Goal: Find specific page/section: Find specific page/section

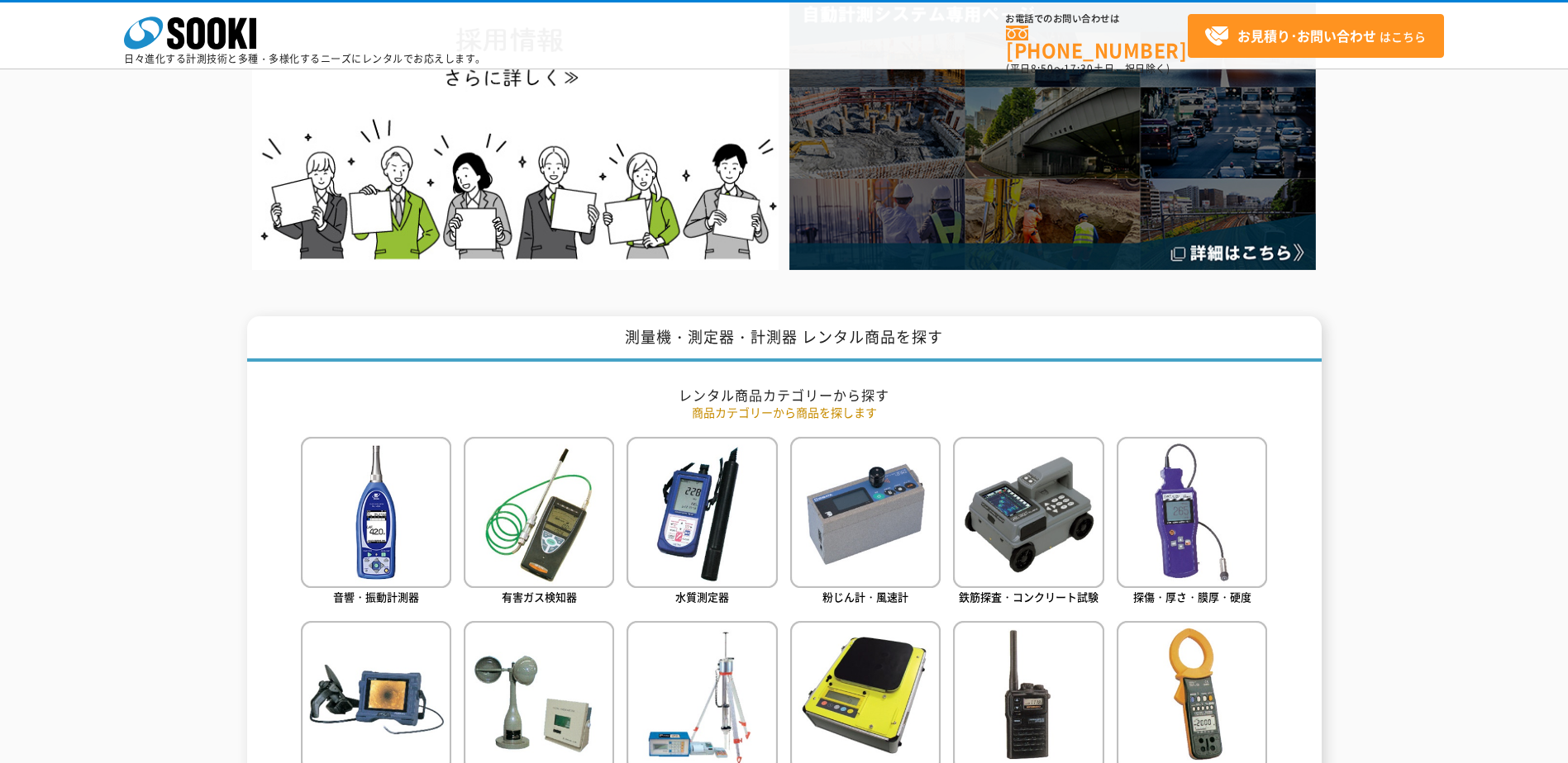
scroll to position [578, 0]
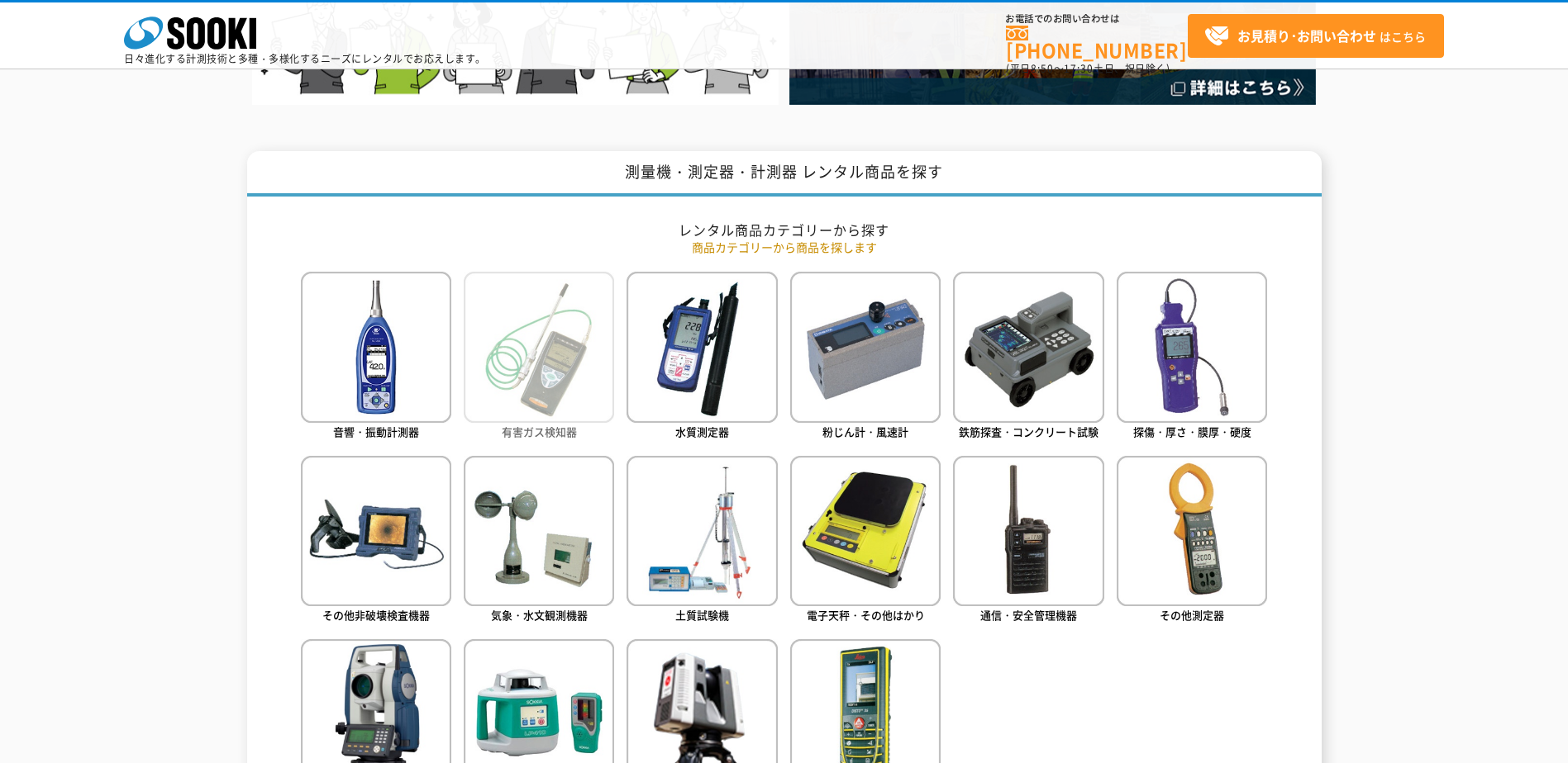
click at [530, 377] on img at bounding box center [539, 347] width 150 height 150
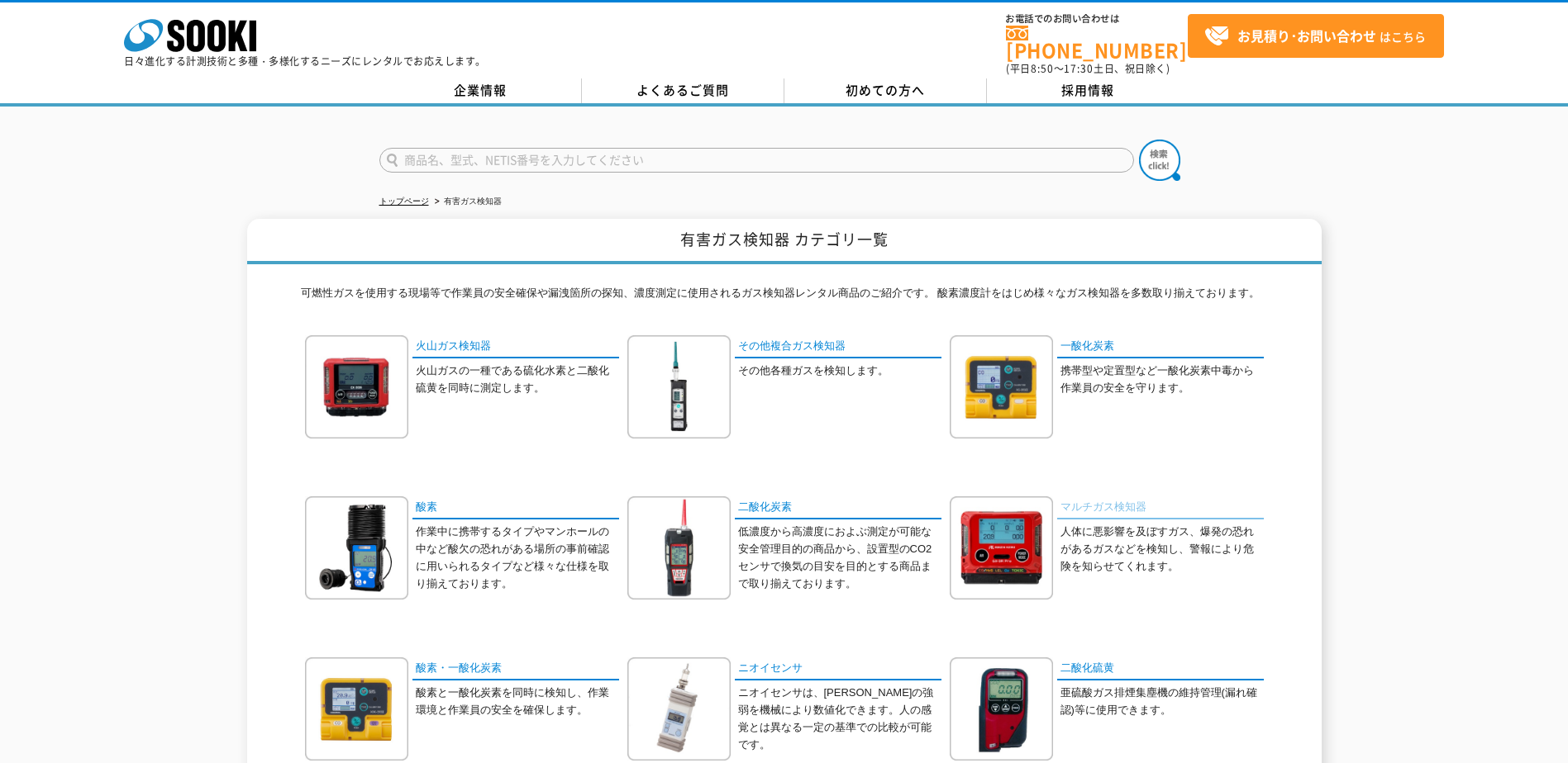
click at [1068, 497] on link "マルチガス検知器" at bounding box center [1160, 508] width 207 height 24
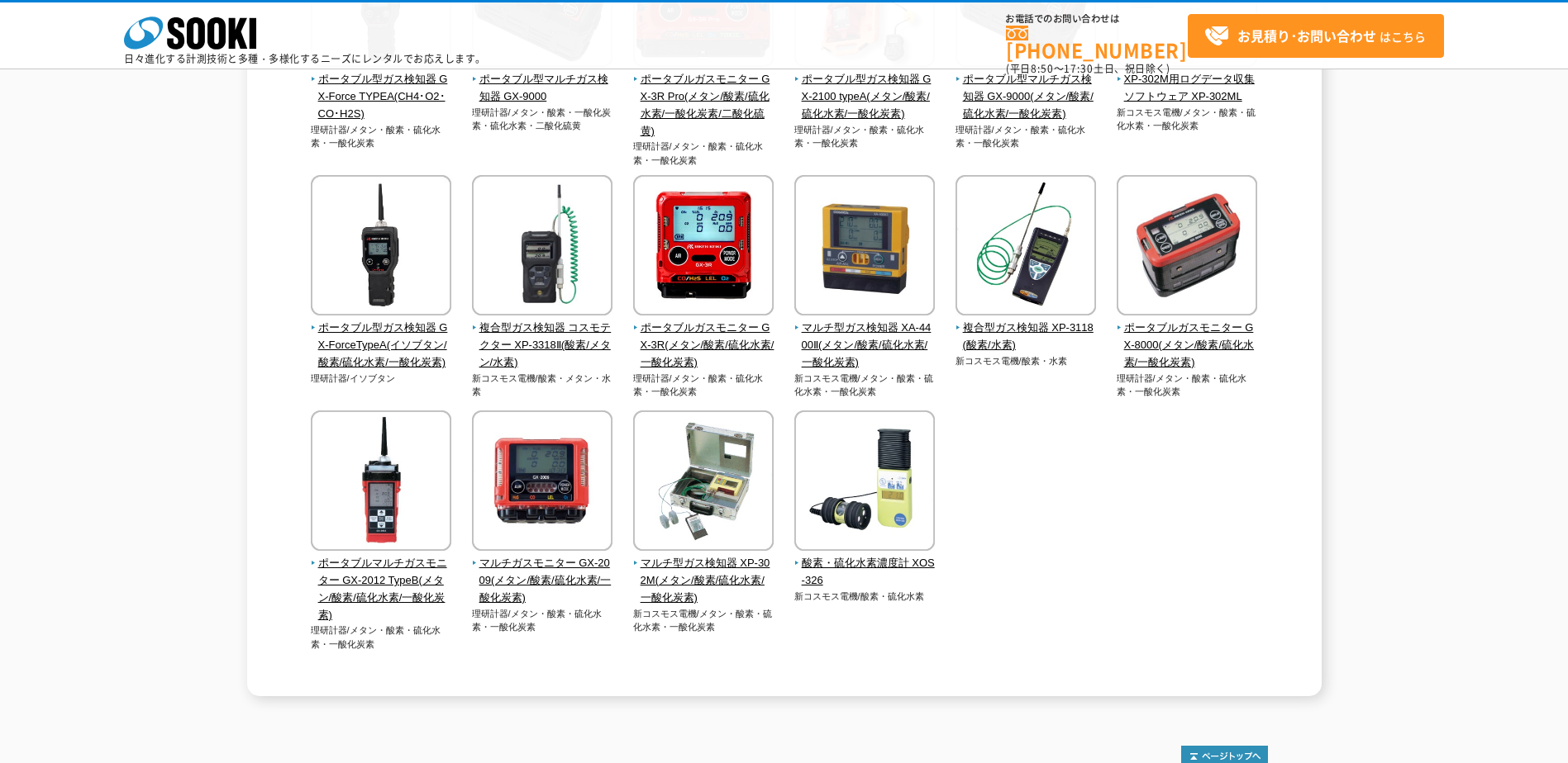
scroll to position [413, 0]
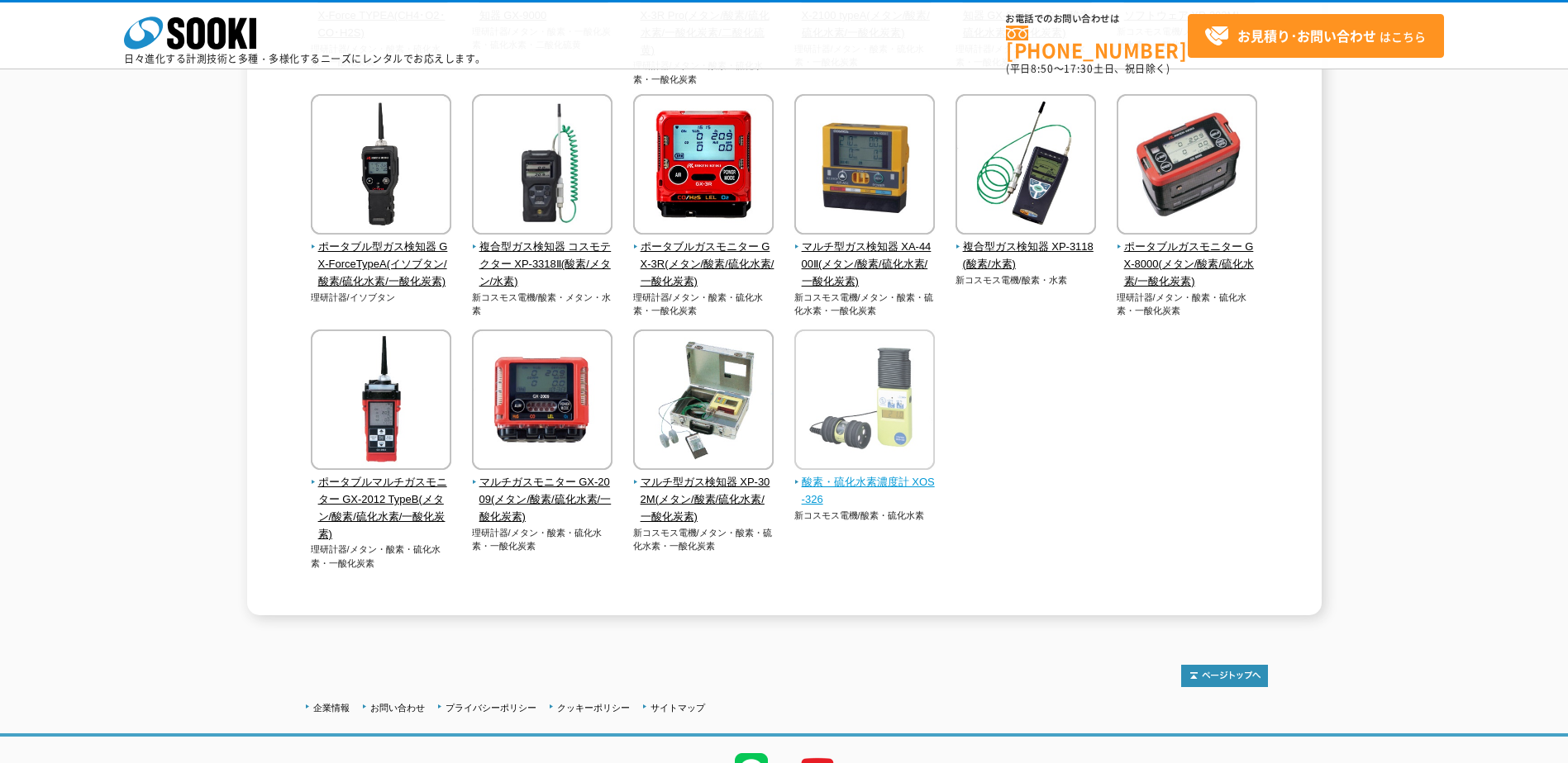
click at [883, 458] on img at bounding box center [865, 402] width 140 height 144
